Goal: Transaction & Acquisition: Book appointment/travel/reservation

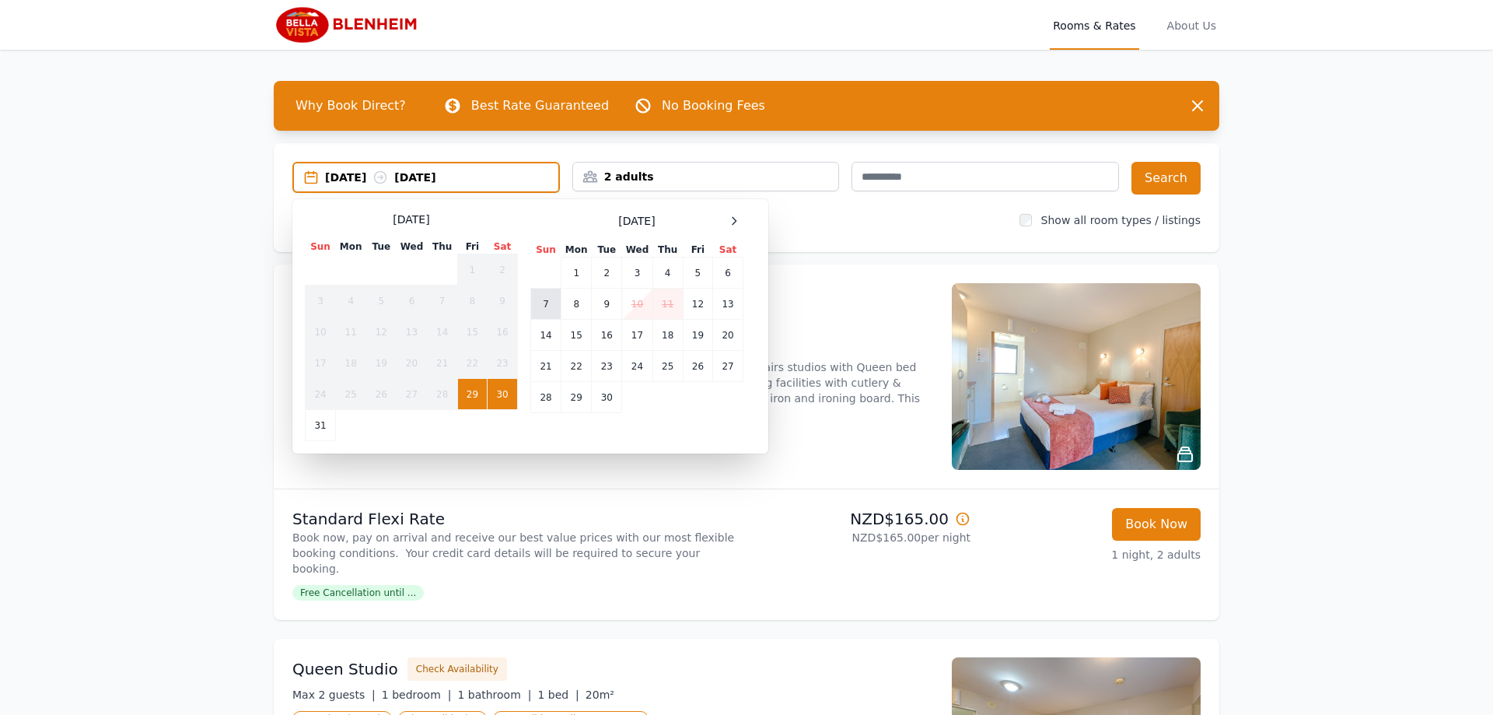
click at [552, 303] on td "7" at bounding box center [546, 304] width 30 height 31
click at [573, 305] on td "8" at bounding box center [577, 304] width 30 height 31
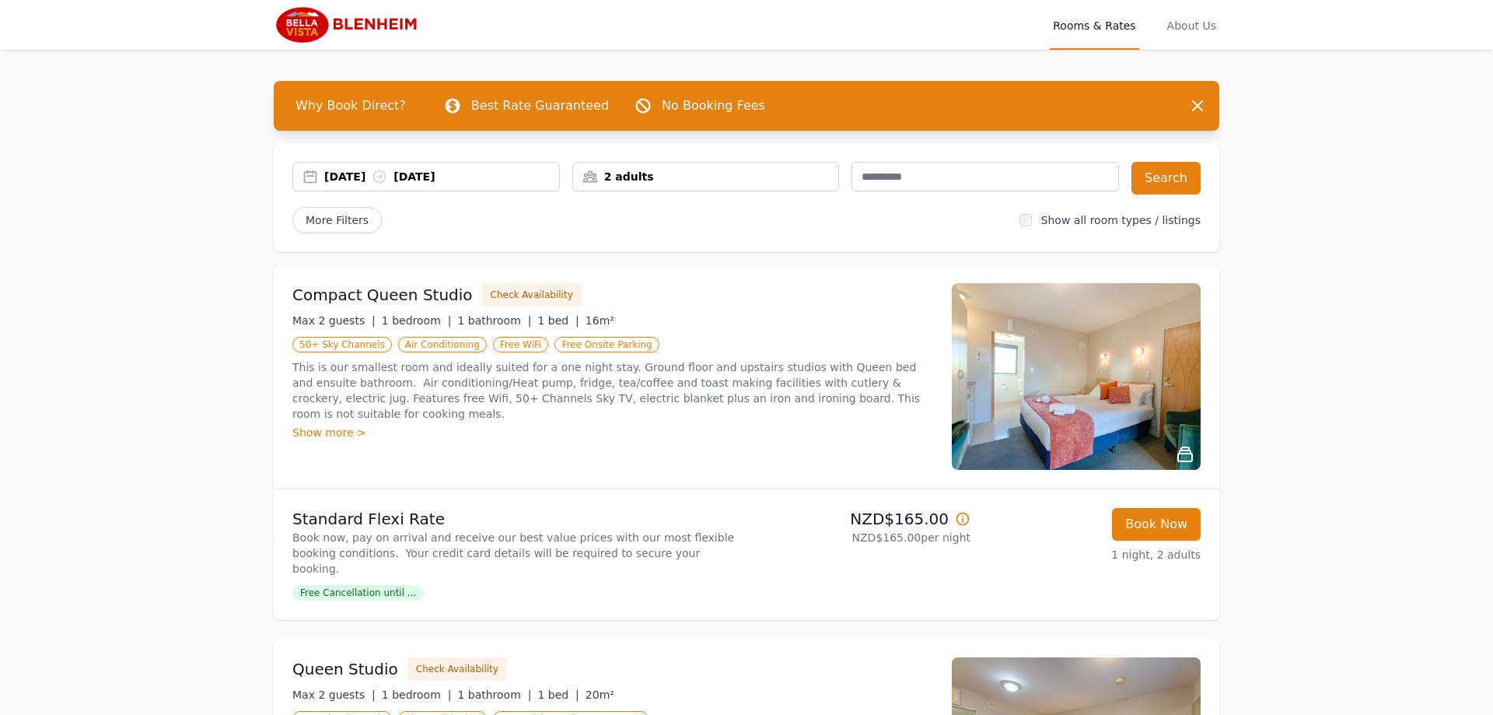
drag, startPoint x: 748, startPoint y: 184, endPoint x: 725, endPoint y: 204, distance: 30.4
click at [749, 184] on div "2 adults" at bounding box center [707, 177] width 268 height 30
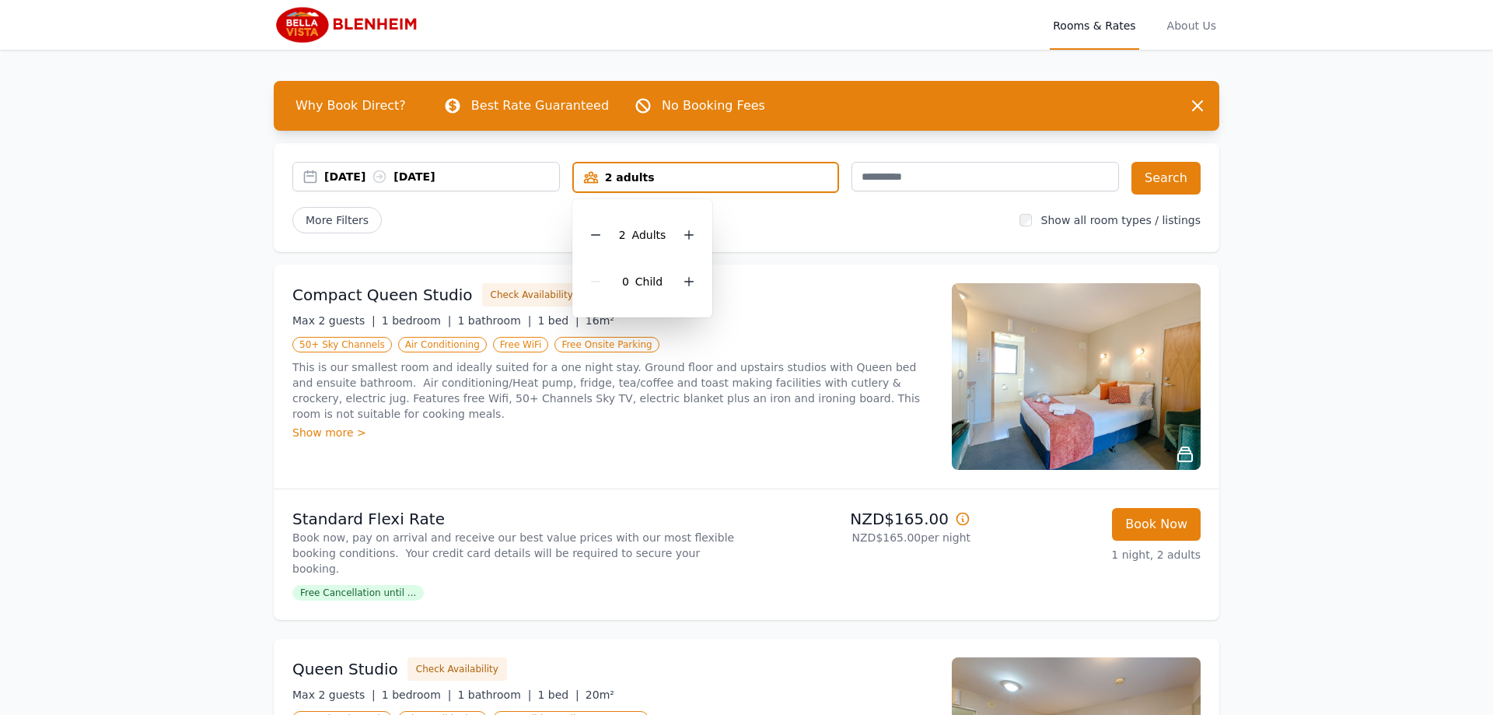
click at [589, 246] on div "2 Adult s" at bounding box center [643, 235] width 116 height 47
click at [590, 239] on div at bounding box center [596, 235] width 22 height 22
click at [952, 169] on input "text" at bounding box center [986, 177] width 268 height 30
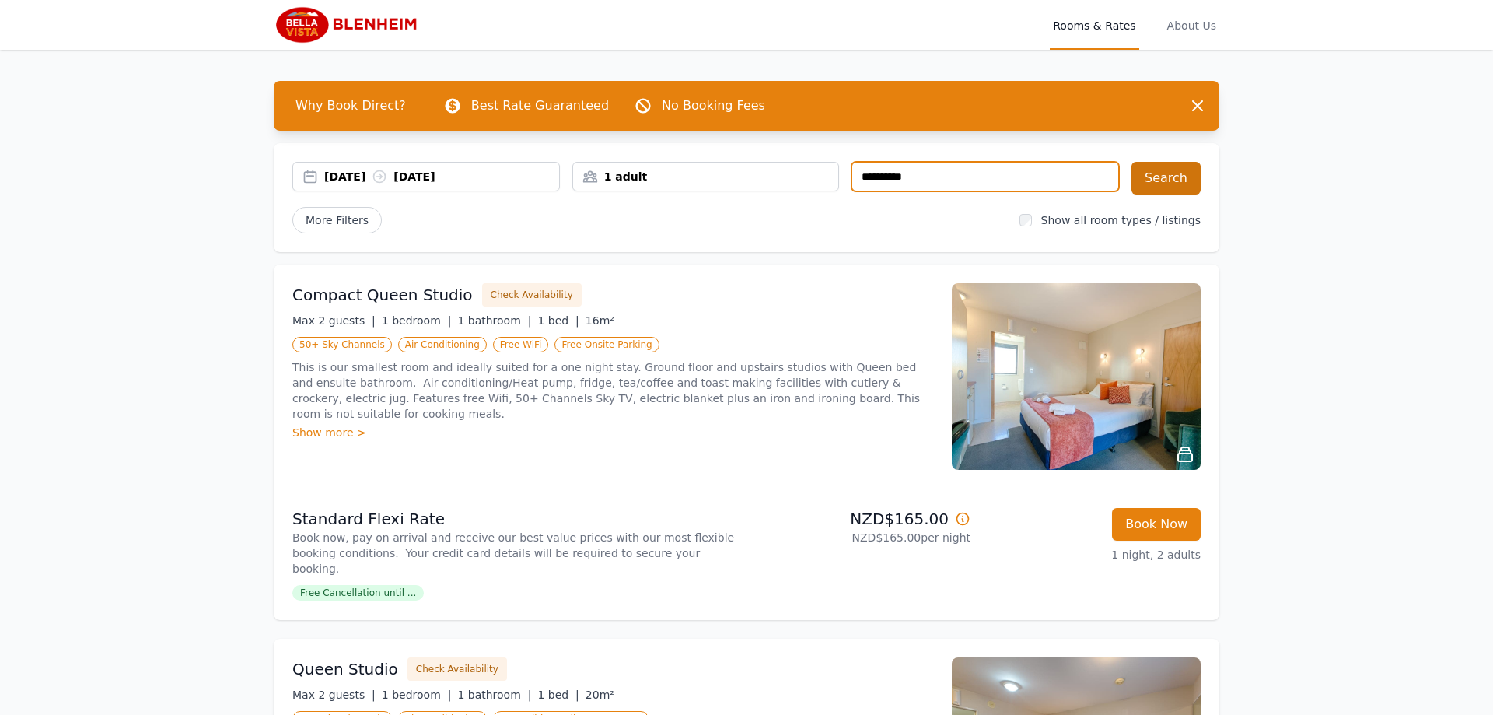
type input "**********"
click at [1157, 182] on button "Search" at bounding box center [1166, 178] width 69 height 33
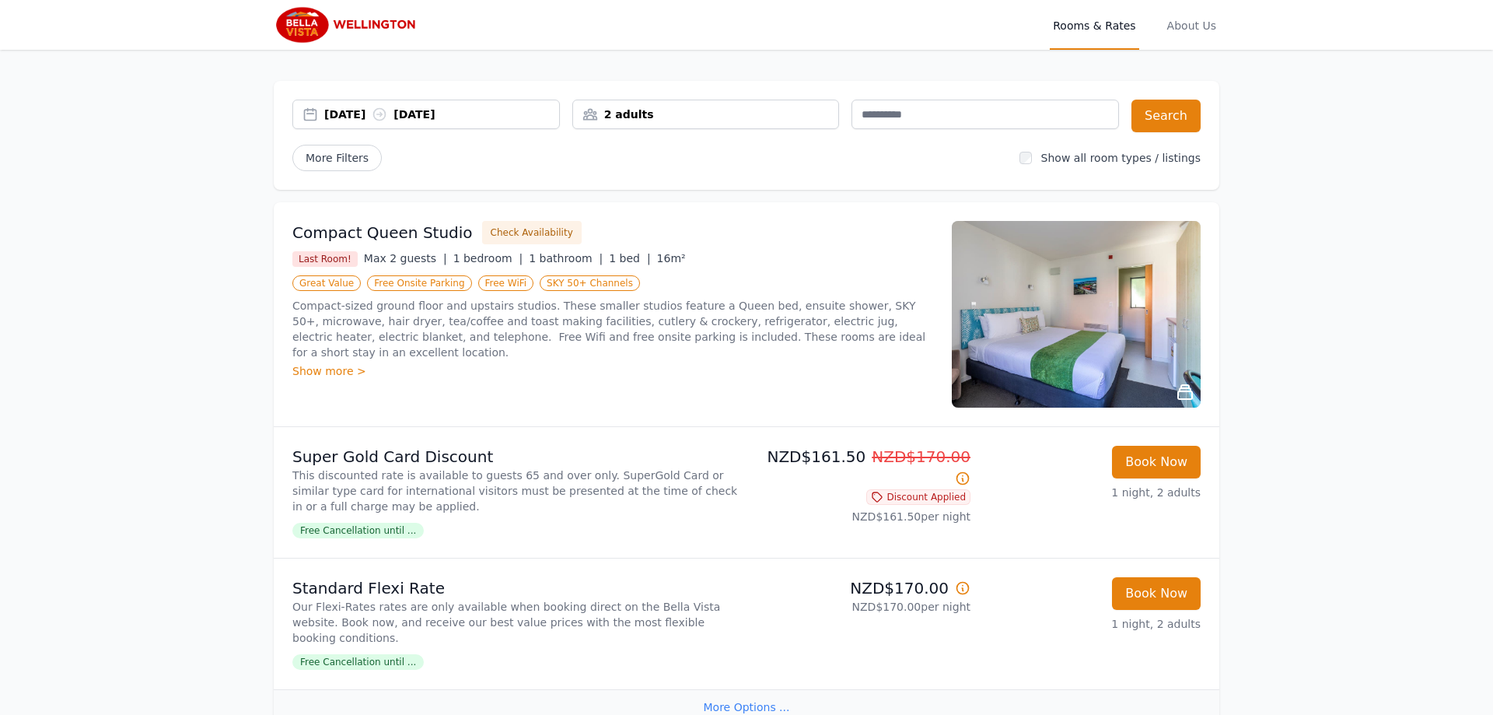
click at [487, 123] on div "[DATE] [DATE]" at bounding box center [426, 115] width 268 height 30
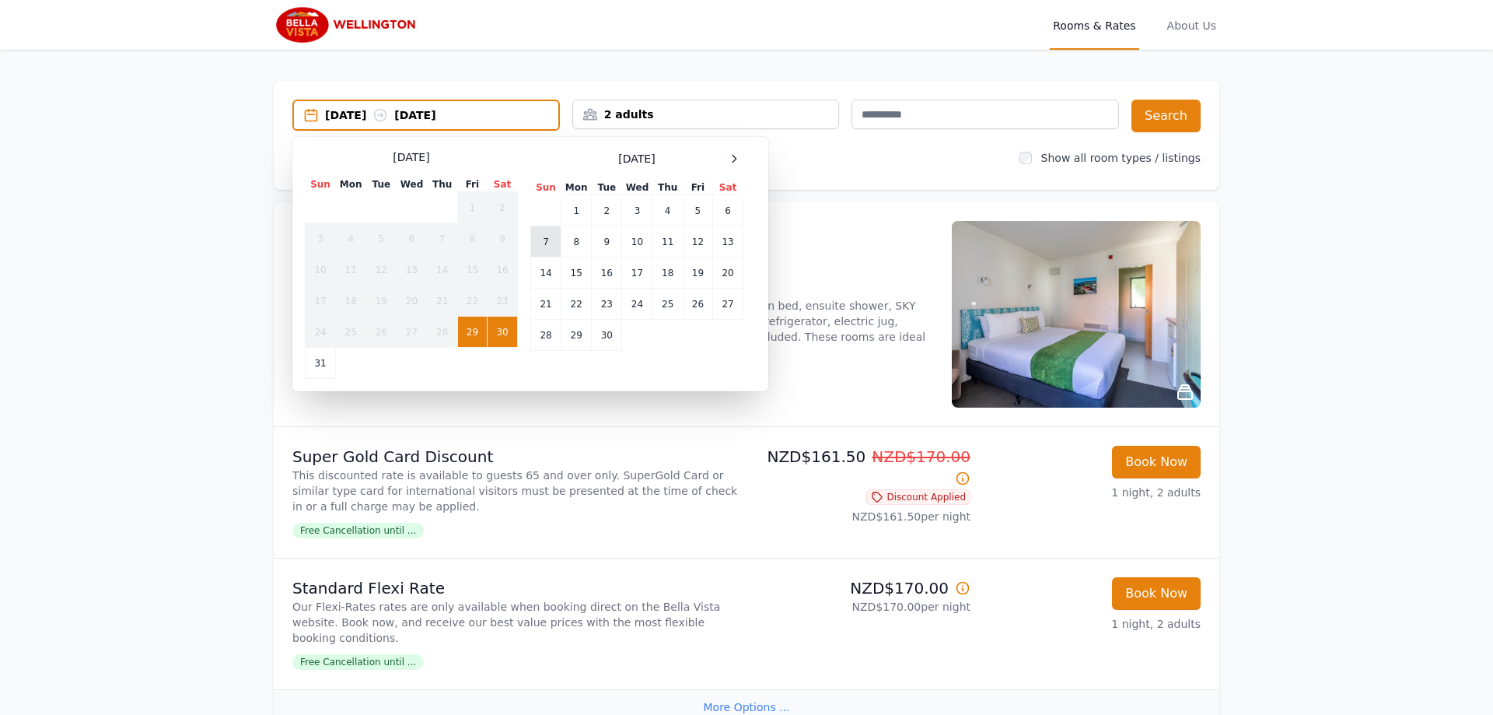
click at [551, 246] on td "7" at bounding box center [546, 241] width 30 height 31
click at [572, 246] on td "8" at bounding box center [577, 241] width 30 height 31
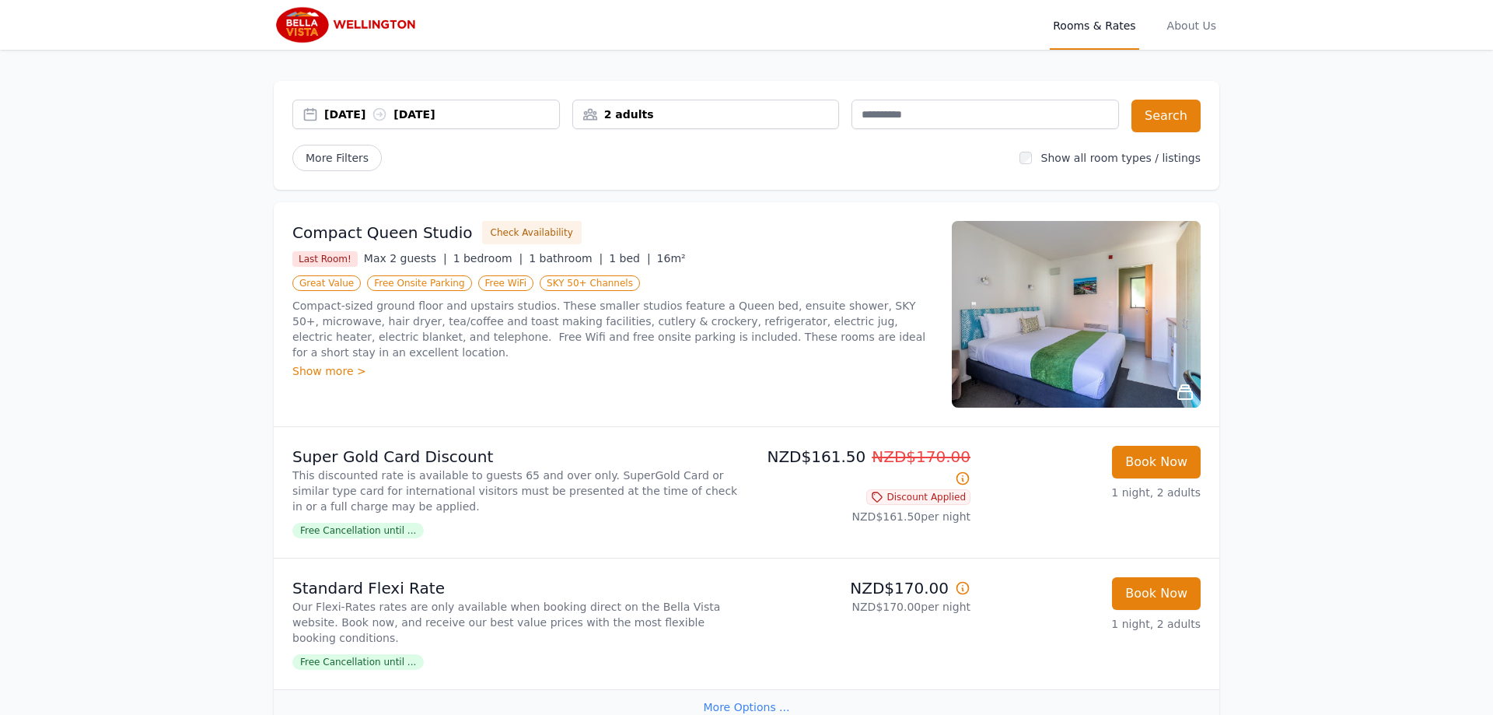
click at [675, 120] on div "2 adults" at bounding box center [706, 115] width 266 height 16
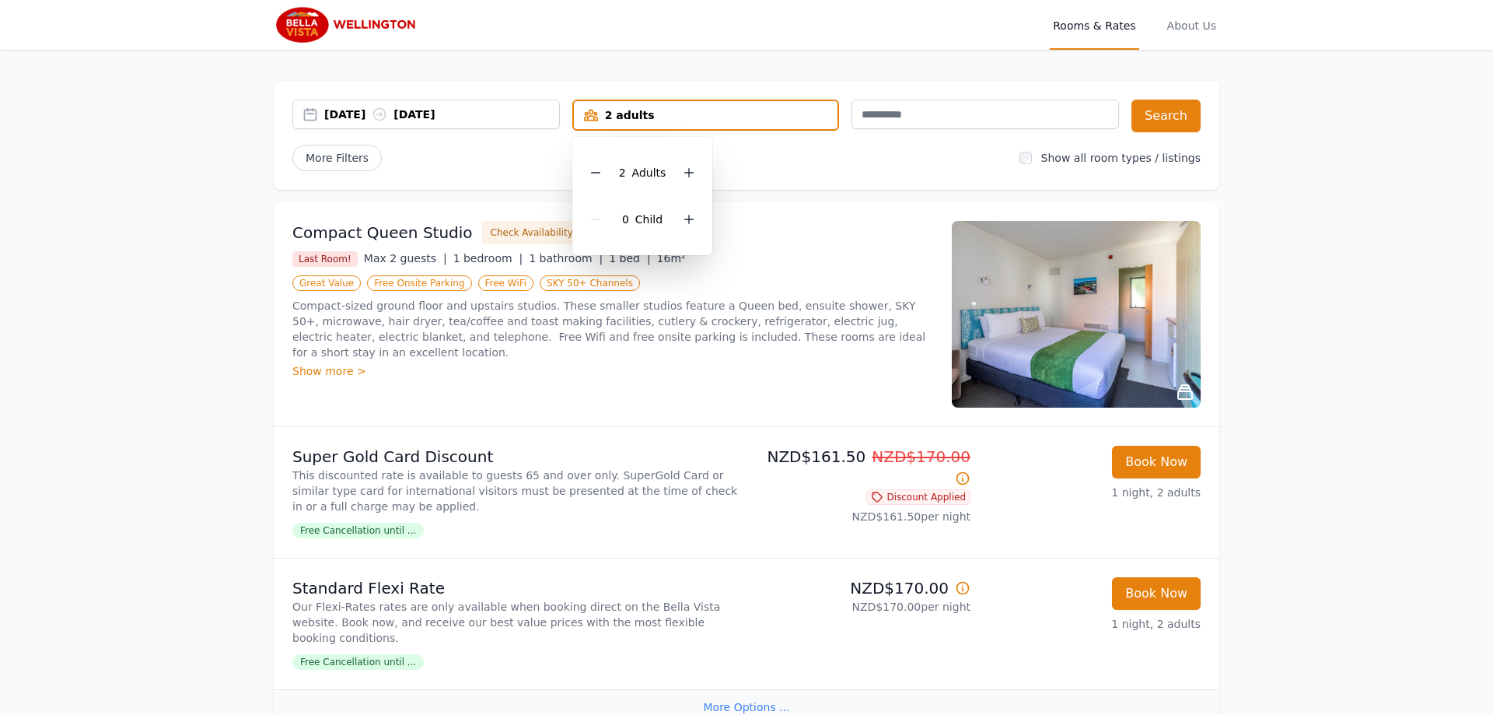
drag, startPoint x: 587, startPoint y: 177, endPoint x: 598, endPoint y: 174, distance: 12.1
click at [587, 177] on div "2 Adult s 0 Child" at bounding box center [643, 196] width 141 height 118
drag, startPoint x: 588, startPoint y: 178, endPoint x: 636, endPoint y: 164, distance: 50.2
click at [592, 179] on div "2 Adult s" at bounding box center [643, 172] width 116 height 47
click at [590, 164] on div "2 Adult s" at bounding box center [643, 172] width 116 height 47
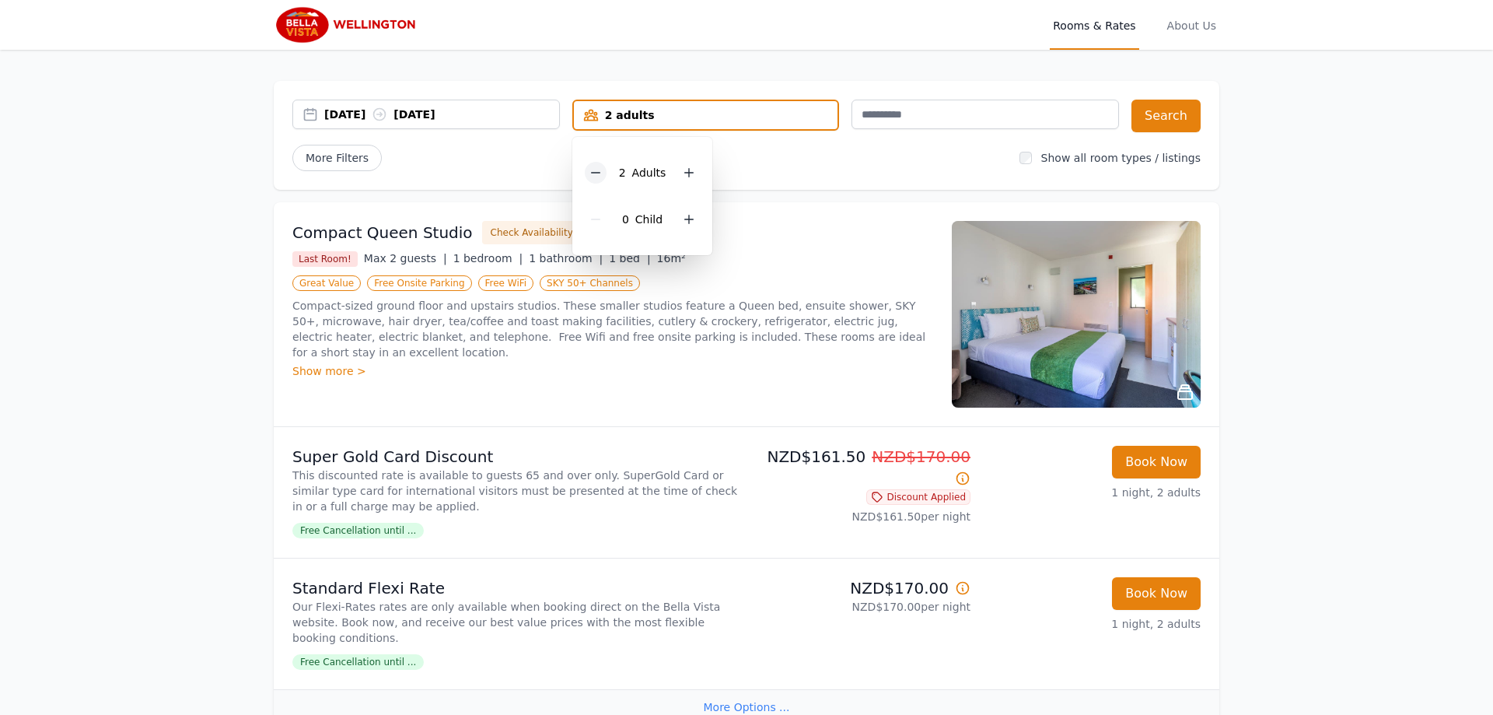
click at [606, 177] on div at bounding box center [596, 173] width 22 height 22
click at [954, 112] on input "text" at bounding box center [986, 115] width 268 height 30
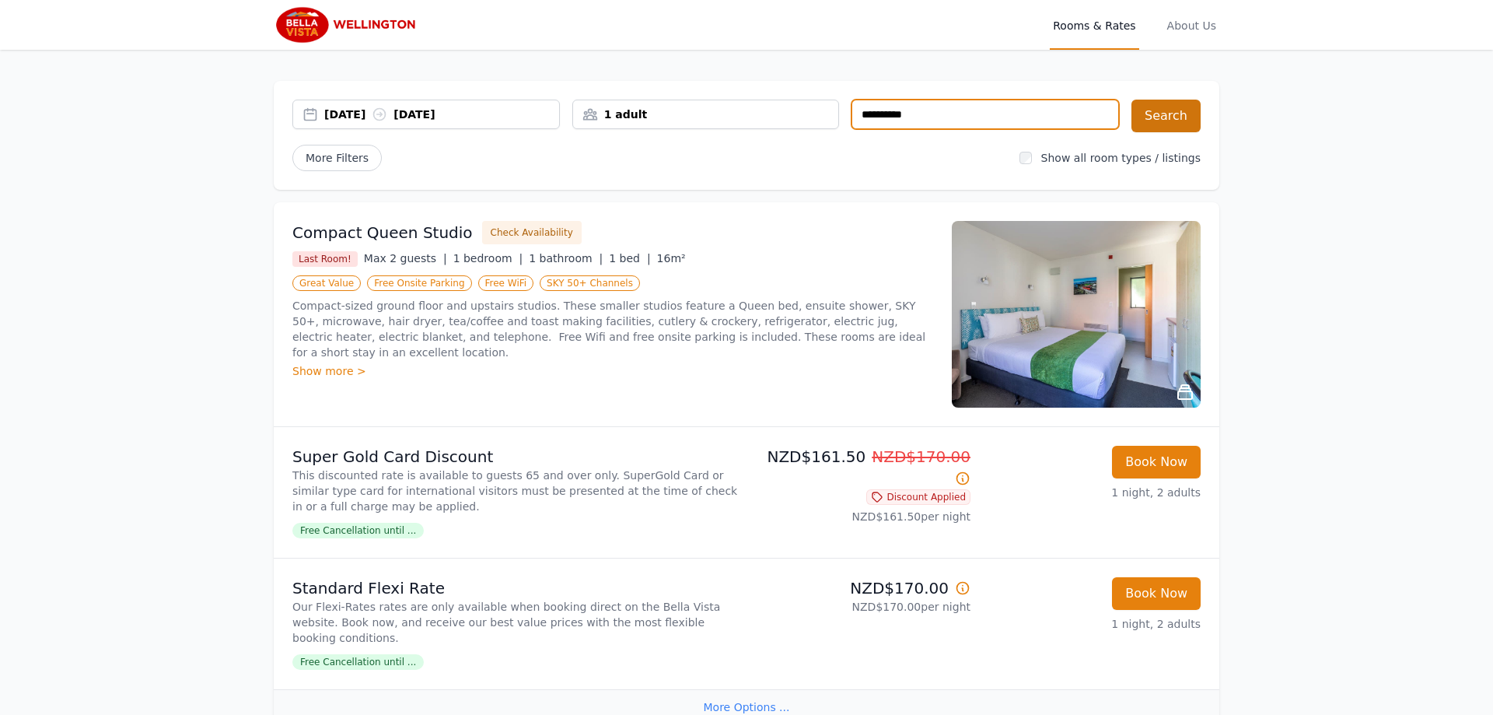
type input "**********"
click at [1154, 108] on button "Search" at bounding box center [1166, 116] width 69 height 33
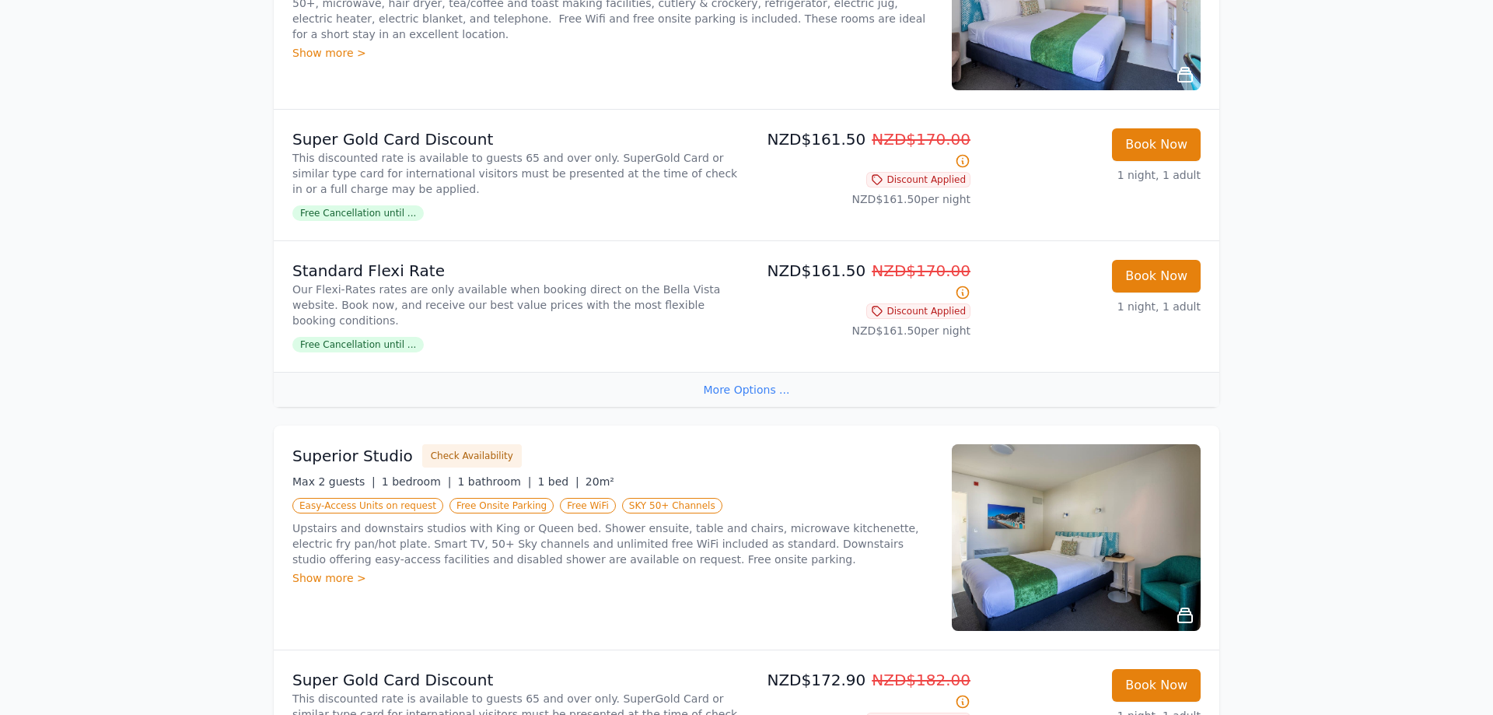
scroll to position [397, 0]
